Goal: Task Accomplishment & Management: Use online tool/utility

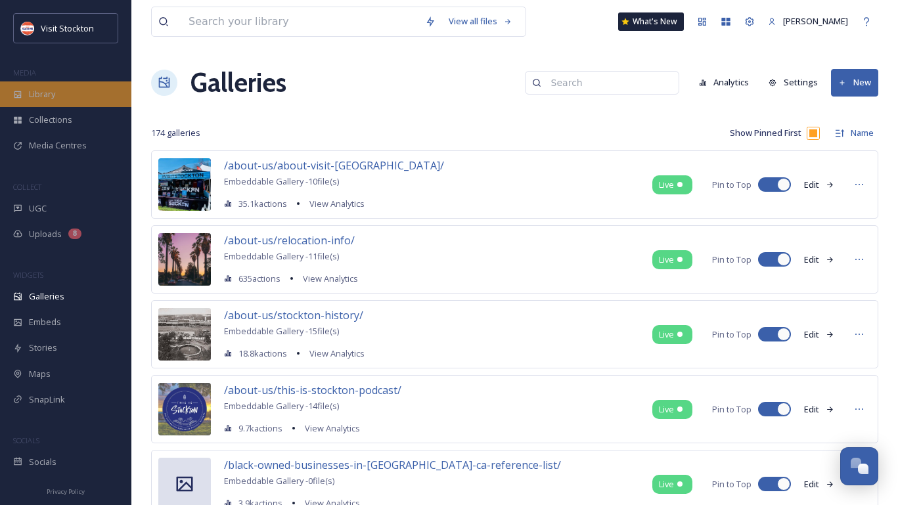
click at [74, 100] on div "Library" at bounding box center [65, 94] width 131 height 26
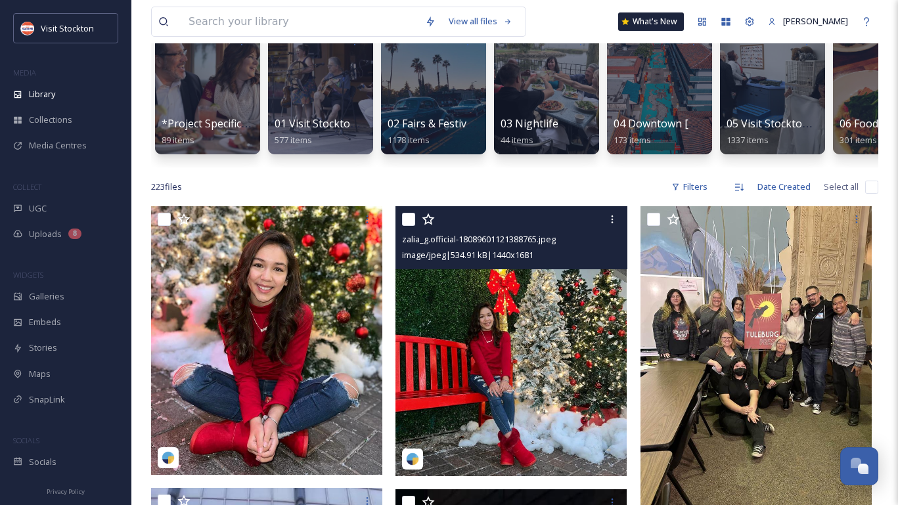
scroll to position [135, 0]
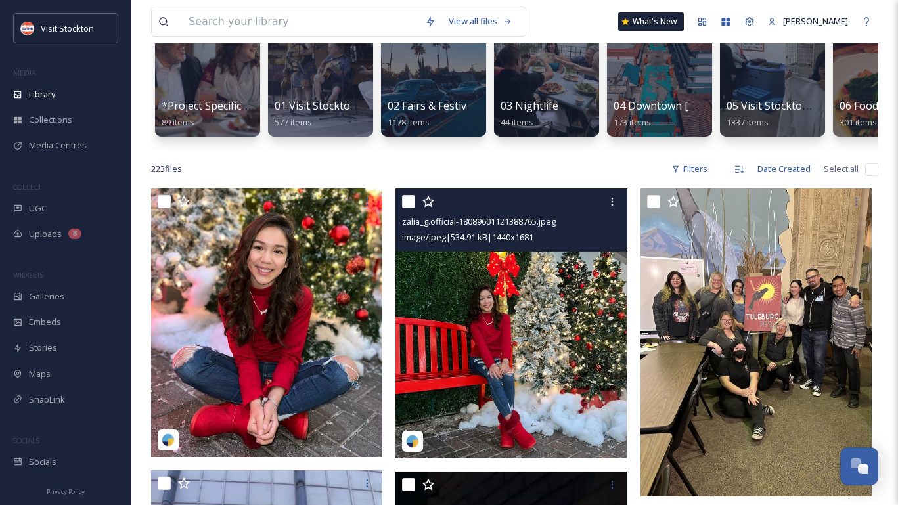
click at [414, 208] on div at bounding box center [512, 202] width 221 height 24
click at [409, 197] on input "checkbox" at bounding box center [408, 201] width 13 height 13
checkbox input "true"
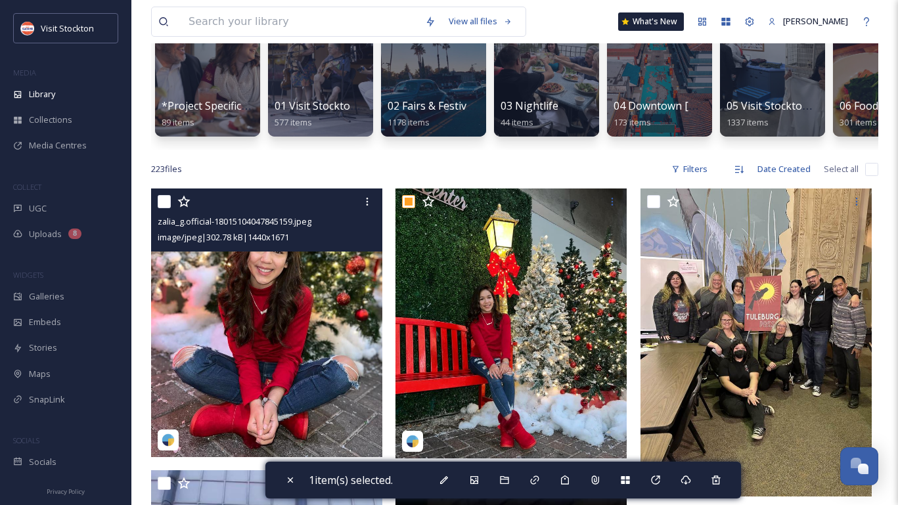
click at [159, 204] on input "checkbox" at bounding box center [164, 201] width 13 height 13
checkbox input "true"
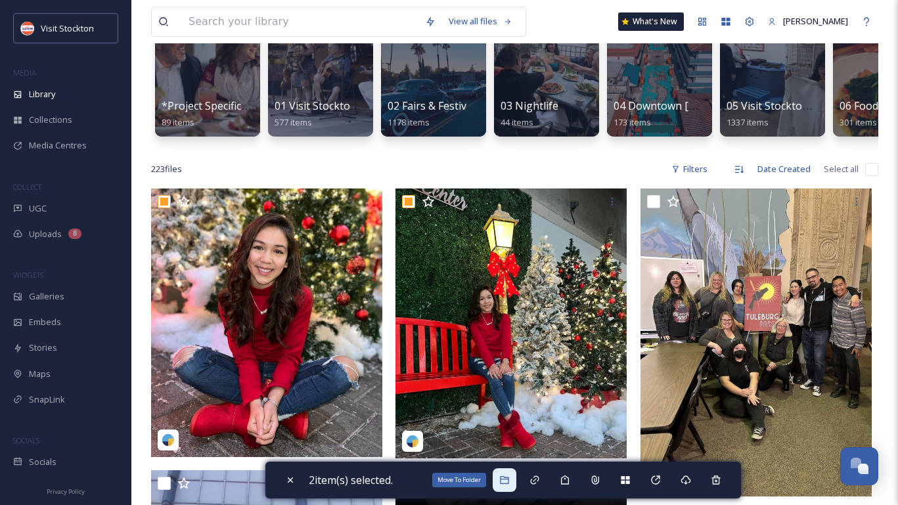
click at [510, 475] on icon at bounding box center [504, 480] width 11 height 11
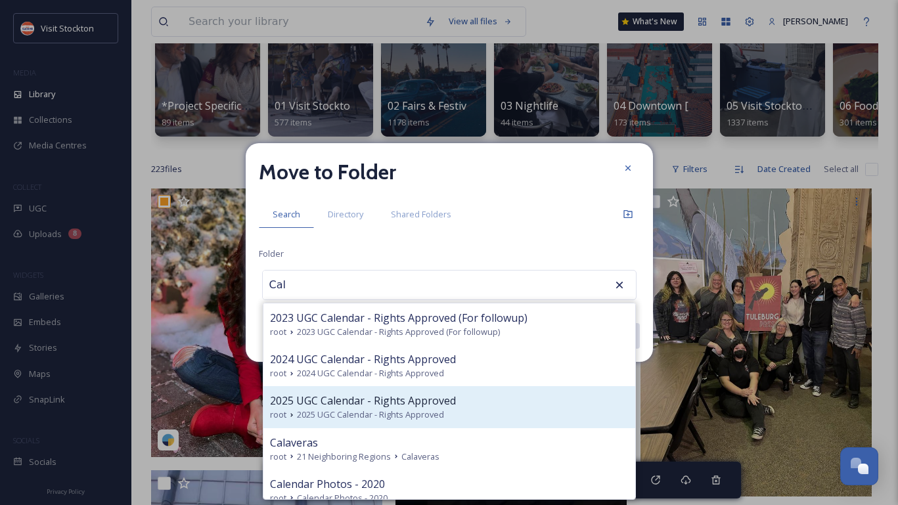
click at [426, 402] on span "2025 UGC Calendar - Rights Approved" at bounding box center [363, 401] width 186 height 16
type input "2025 UGC Calendar - Rights Approved"
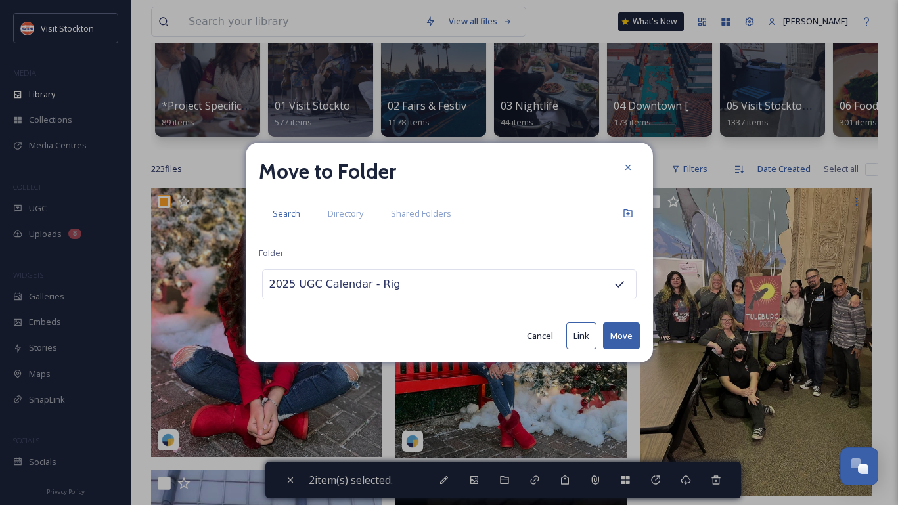
click at [619, 333] on button "Move" at bounding box center [621, 336] width 37 height 27
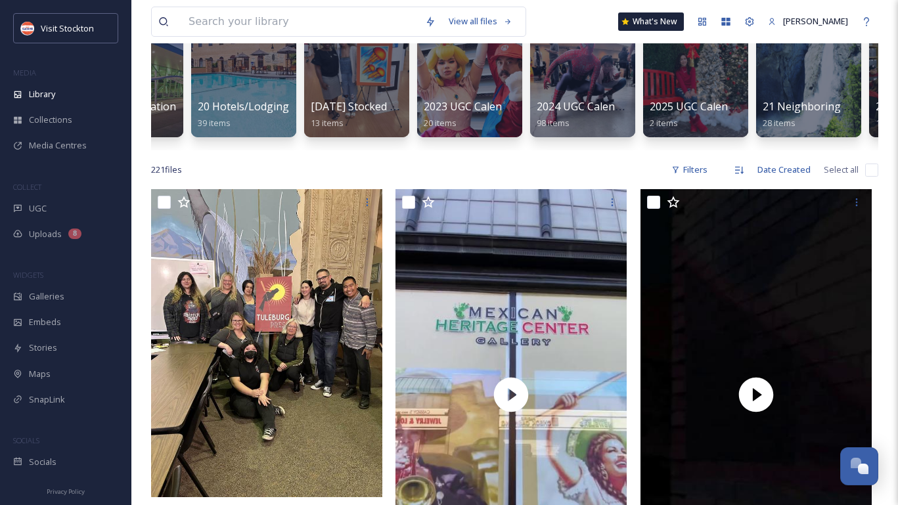
scroll to position [0, 2224]
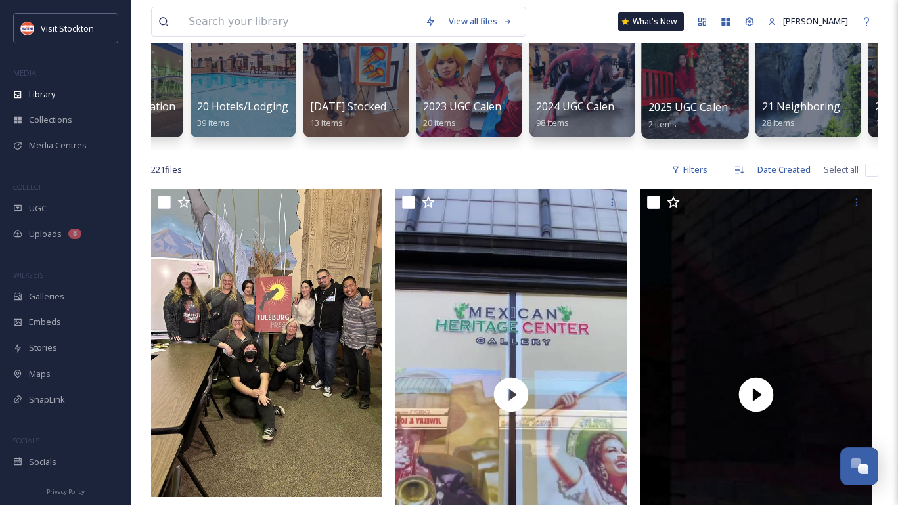
click at [670, 86] on div at bounding box center [694, 72] width 107 height 134
